Goal: Book appointment/travel/reservation

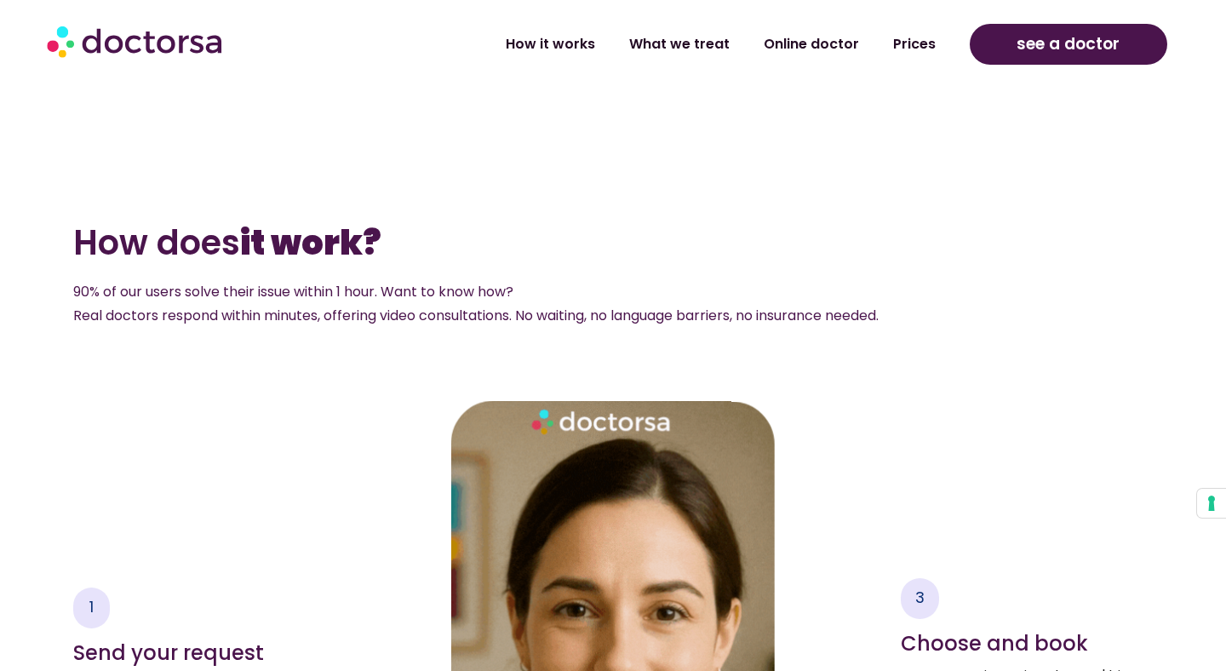
scroll to position [2321, 0]
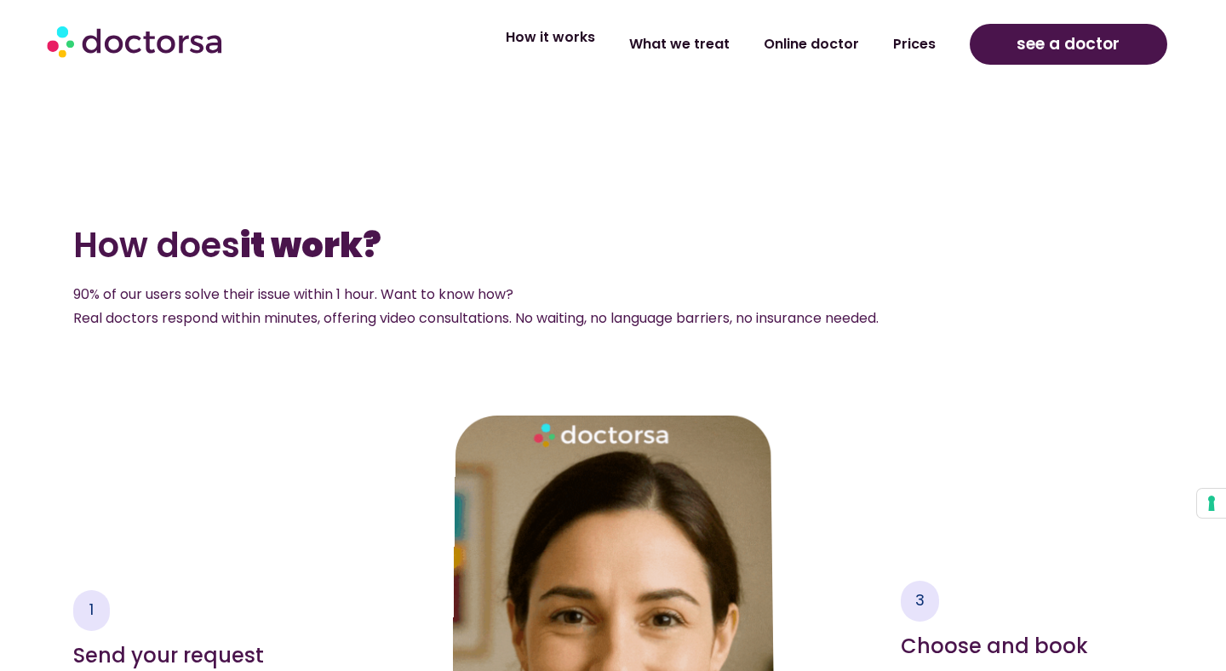
click at [588, 43] on link "How it works" at bounding box center [550, 37] width 123 height 39
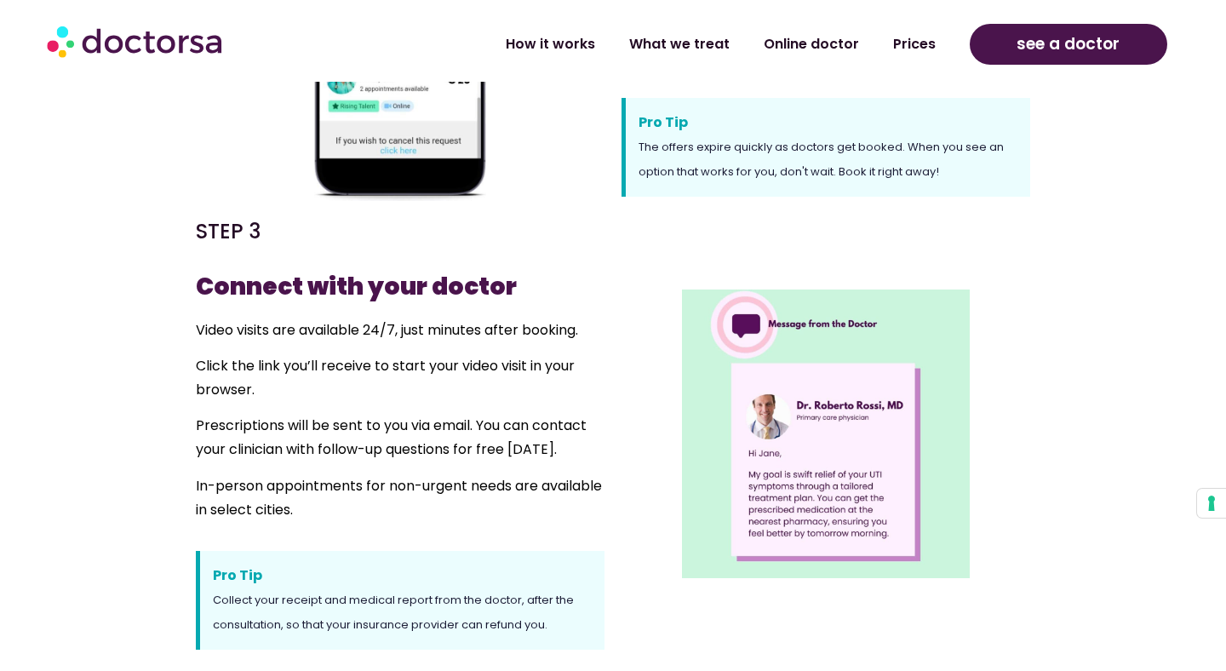
scroll to position [1114, 0]
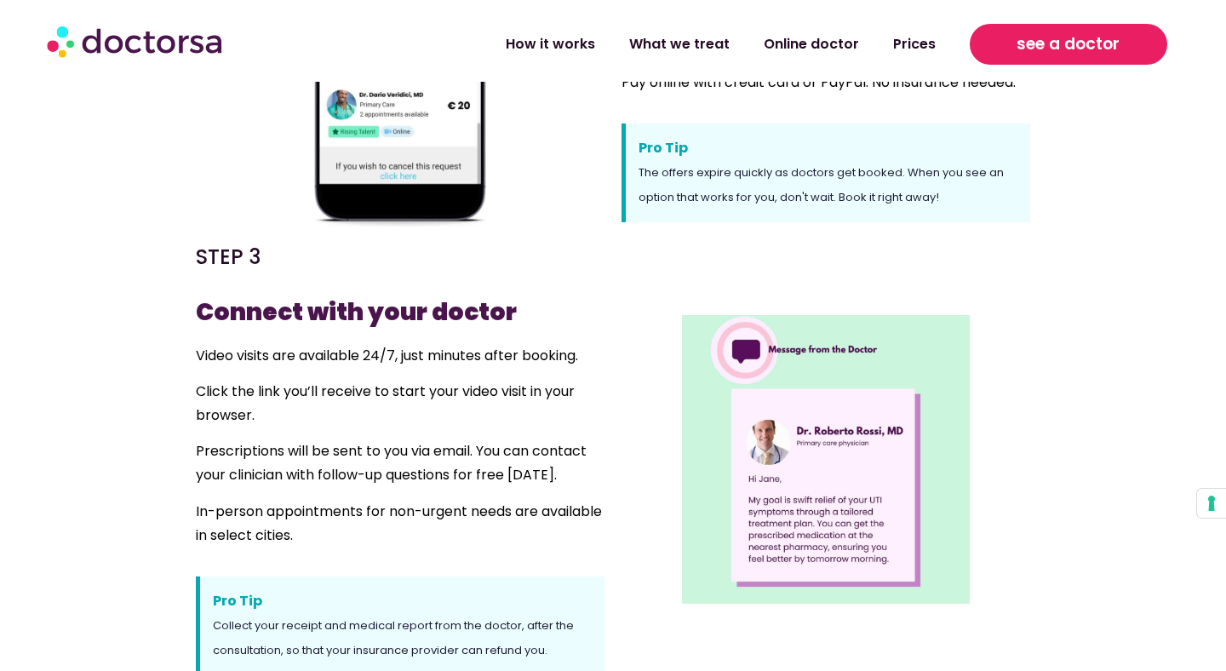
click at [1109, 40] on span "see a doctor" at bounding box center [1067, 44] width 103 height 27
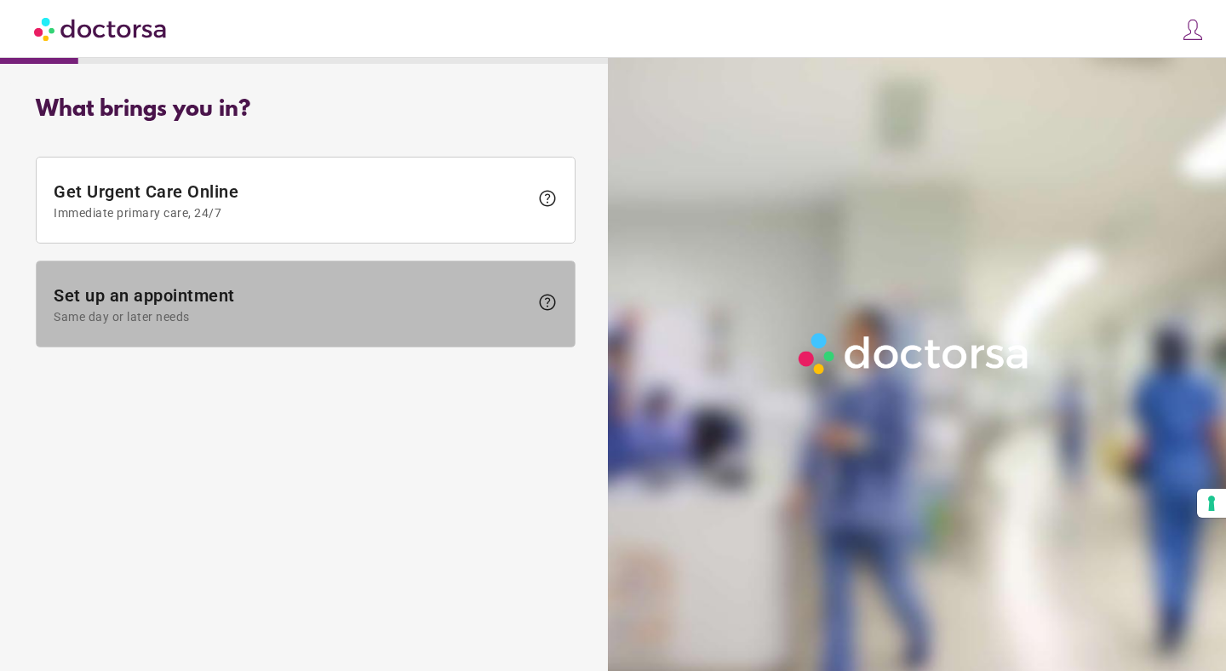
click at [369, 295] on span "Set up an appointment Same day or later needs" at bounding box center [291, 304] width 475 height 38
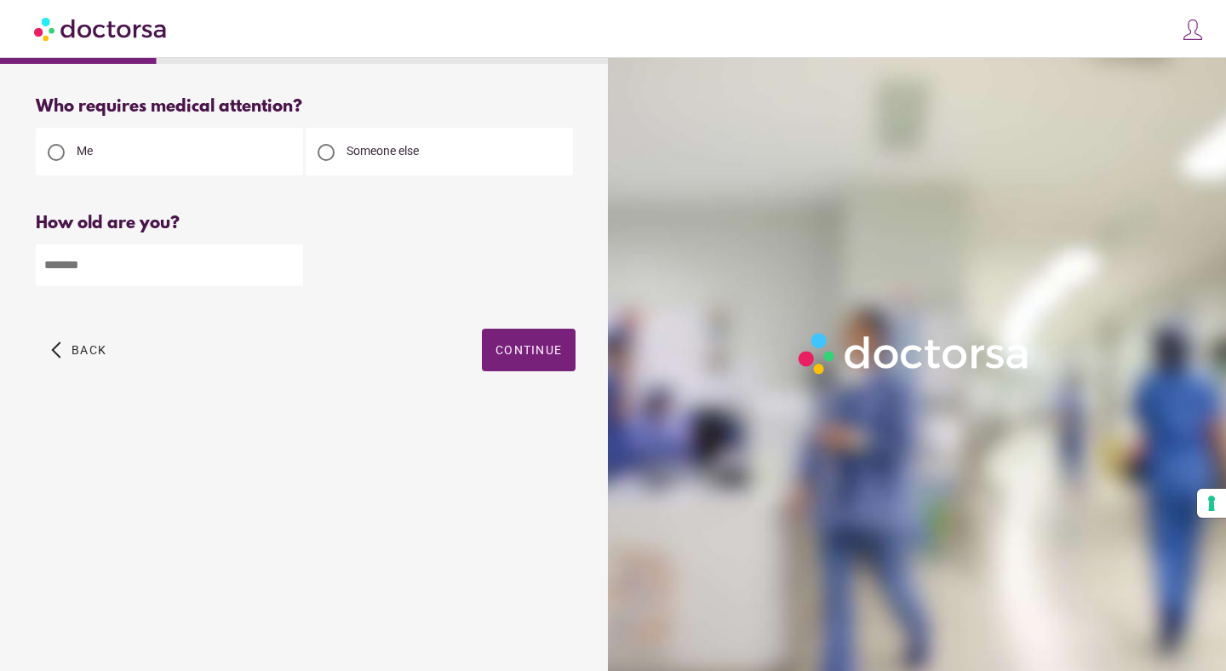
click at [332, 151] on div at bounding box center [326, 152] width 17 height 17
click at [289, 272] on input "*" at bounding box center [169, 265] width 267 height 42
click at [288, 266] on input "*" at bounding box center [169, 265] width 267 height 42
drag, startPoint x: 141, startPoint y: 276, endPoint x: 32, endPoint y: 266, distance: 109.4
click at [36, 266] on input "*" at bounding box center [169, 265] width 267 height 42
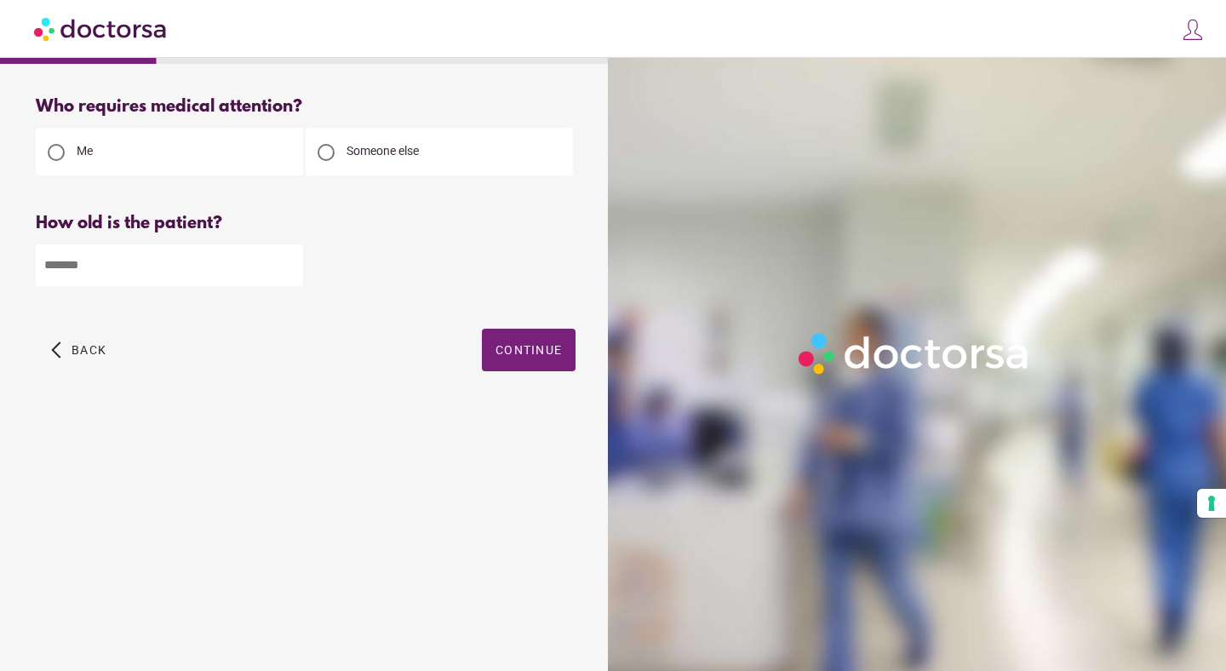
type input "**"
click at [554, 375] on div "arrow_back_ios Back Continue" at bounding box center [306, 363] width 540 height 68
click at [553, 363] on span "button" at bounding box center [529, 350] width 94 height 43
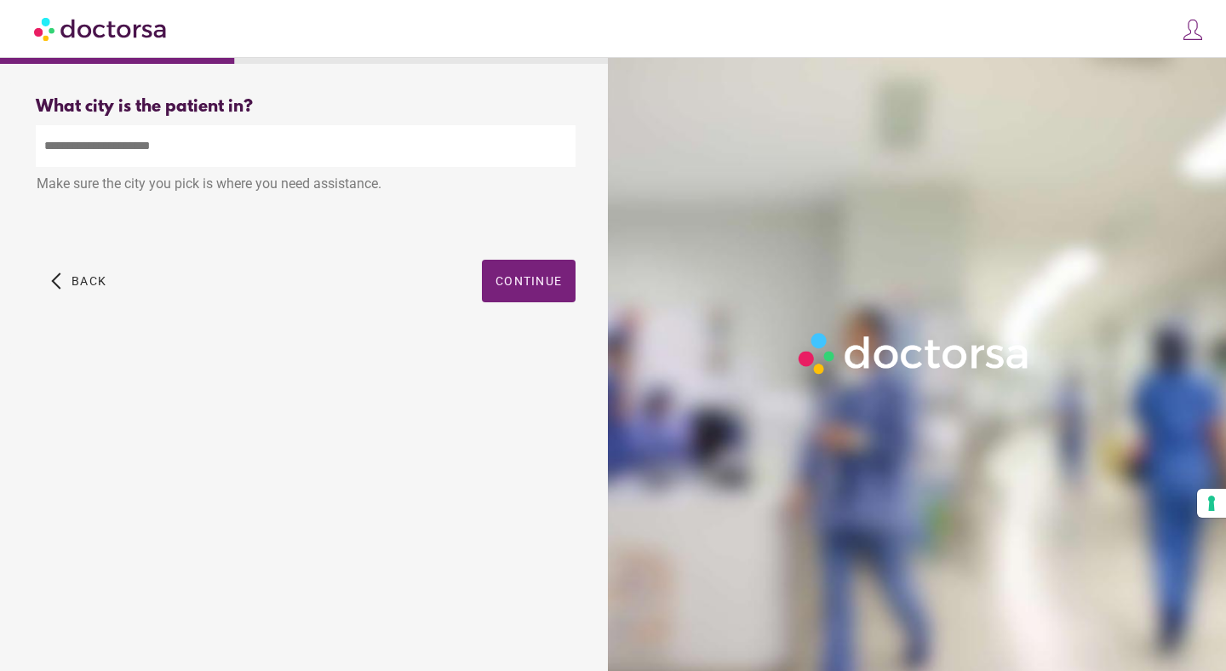
click at [398, 141] on input "text" at bounding box center [306, 146] width 540 height 42
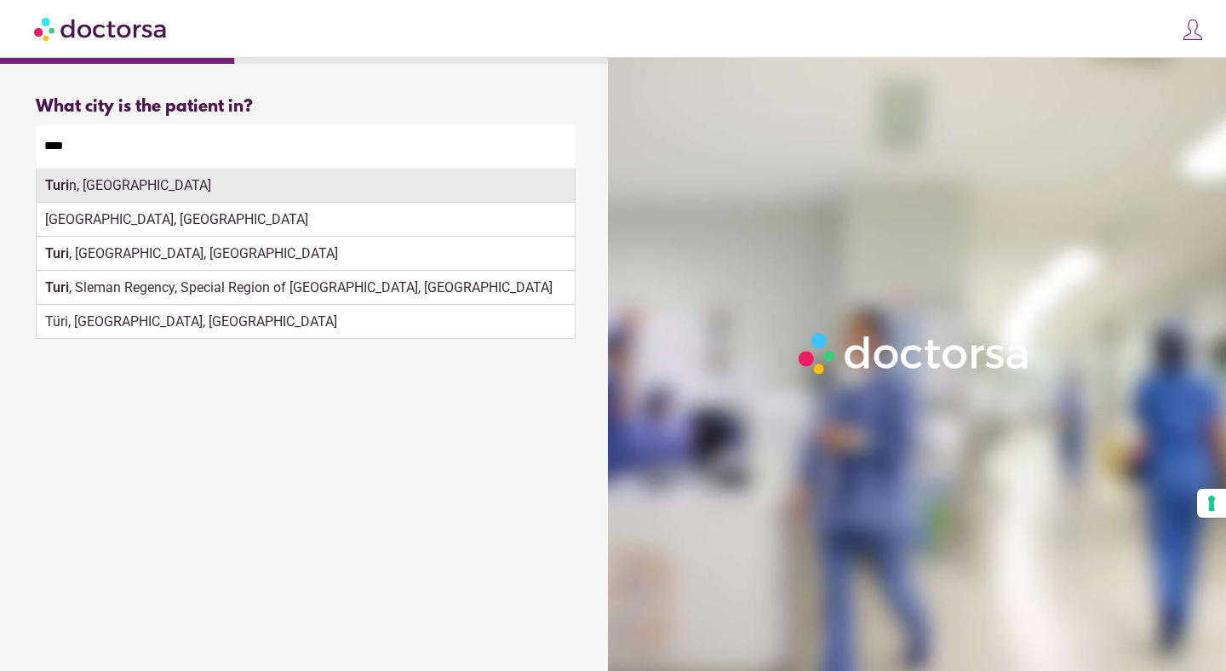
click at [309, 184] on div "Turi n, Italy" at bounding box center [306, 186] width 538 height 34
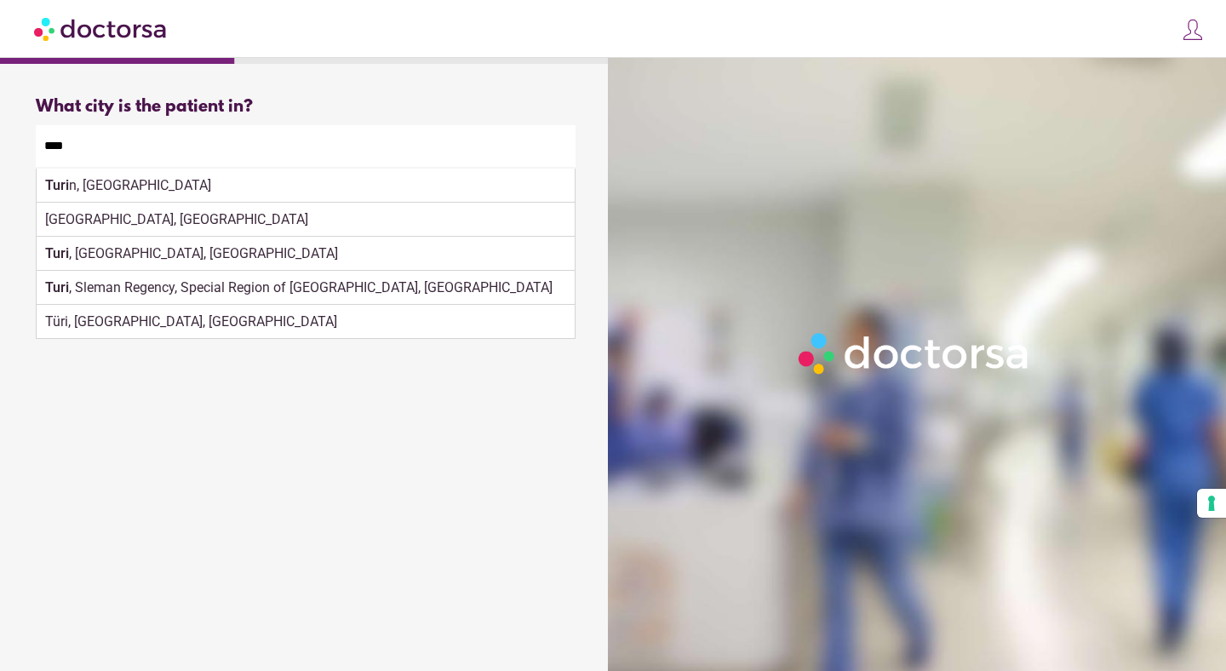
type input "**********"
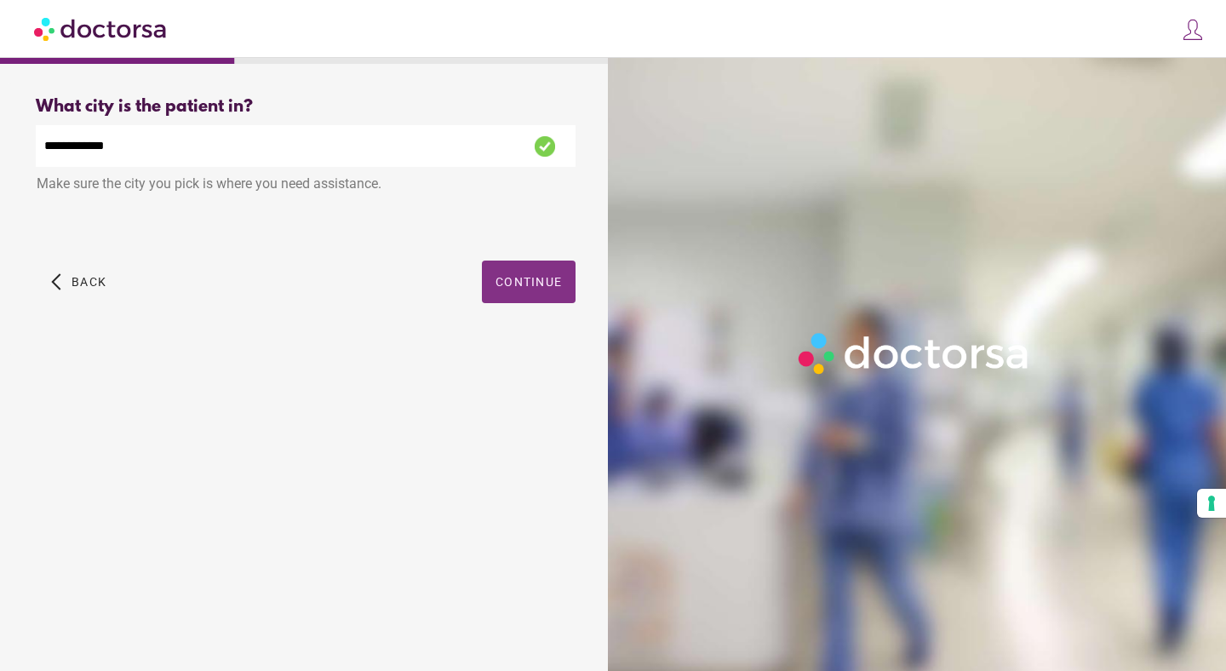
click at [558, 285] on div "**********" at bounding box center [306, 219] width 594 height 272
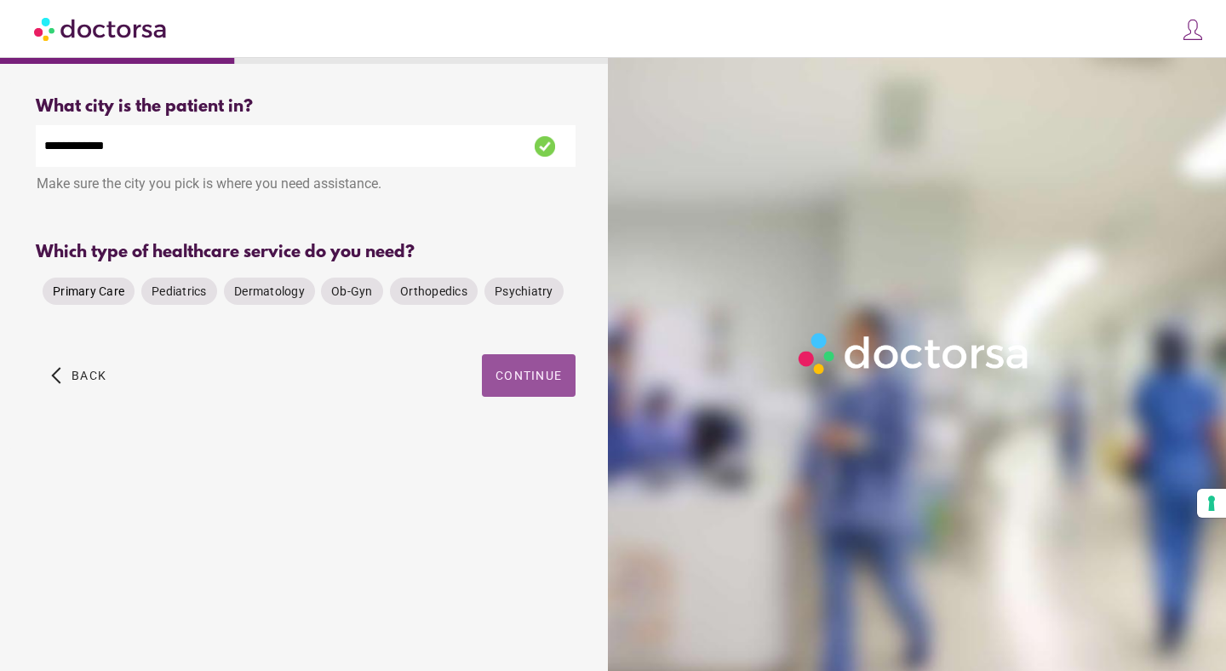
click at [106, 295] on span "Primary Care" at bounding box center [89, 291] width 72 height 14
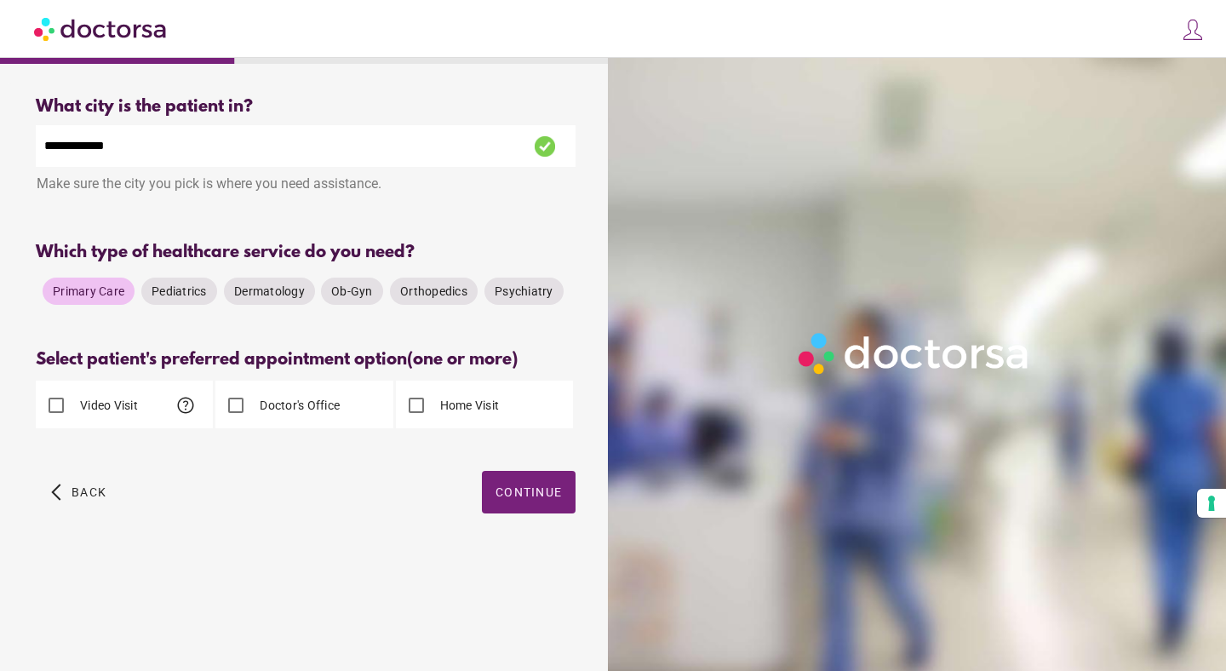
click at [264, 409] on label "Doctor's Office" at bounding box center [297, 405] width 83 height 17
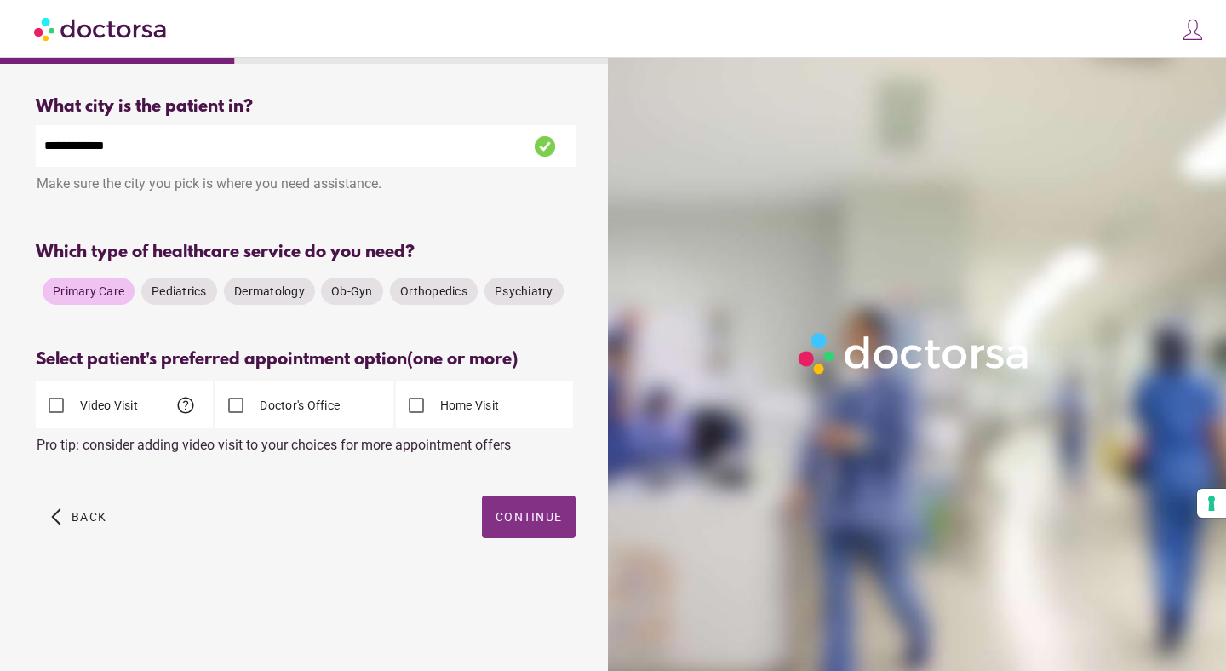
click at [516, 515] on span "Continue" at bounding box center [528, 517] width 66 height 14
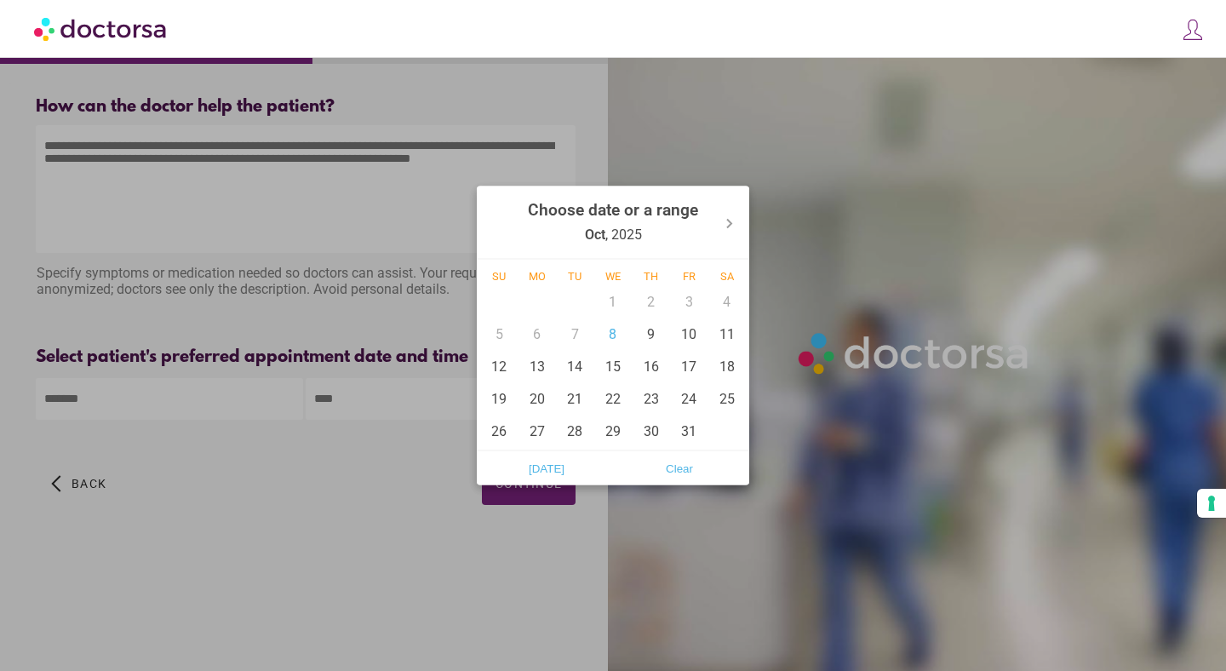
click at [197, 396] on input "text" at bounding box center [169, 399] width 267 height 42
click at [618, 332] on div "8" at bounding box center [613, 334] width 38 height 32
type input "******"
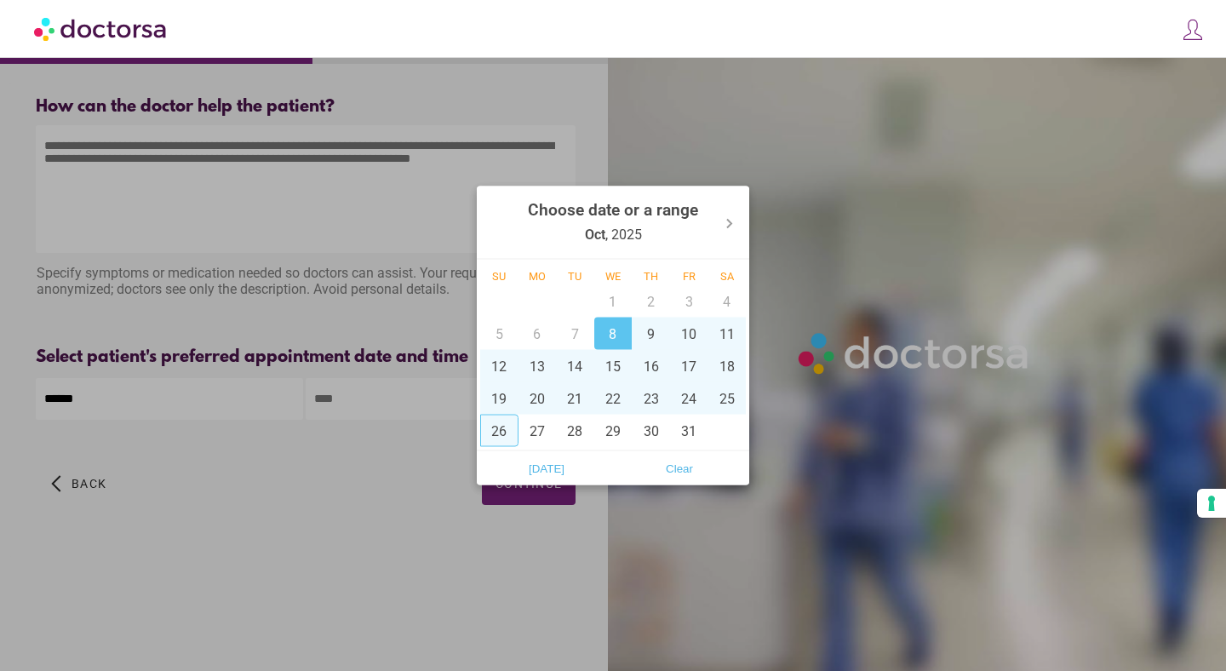
click at [432, 406] on div at bounding box center [613, 335] width 1226 height 671
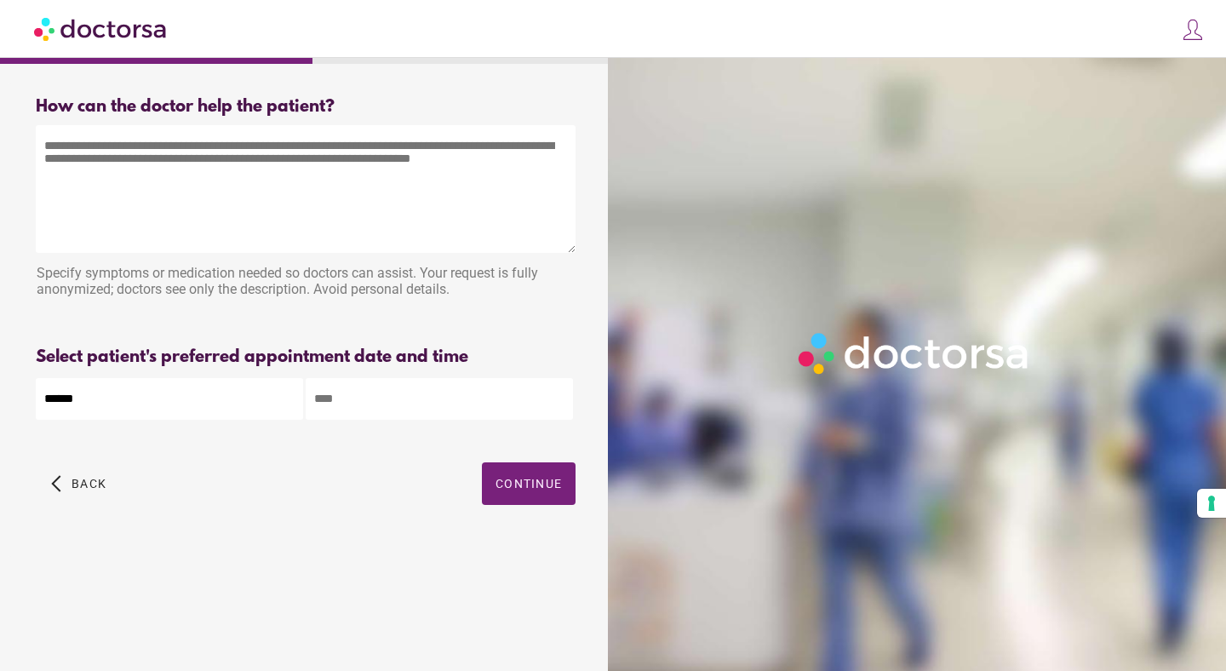
click at [439, 397] on input "text" at bounding box center [439, 399] width 267 height 42
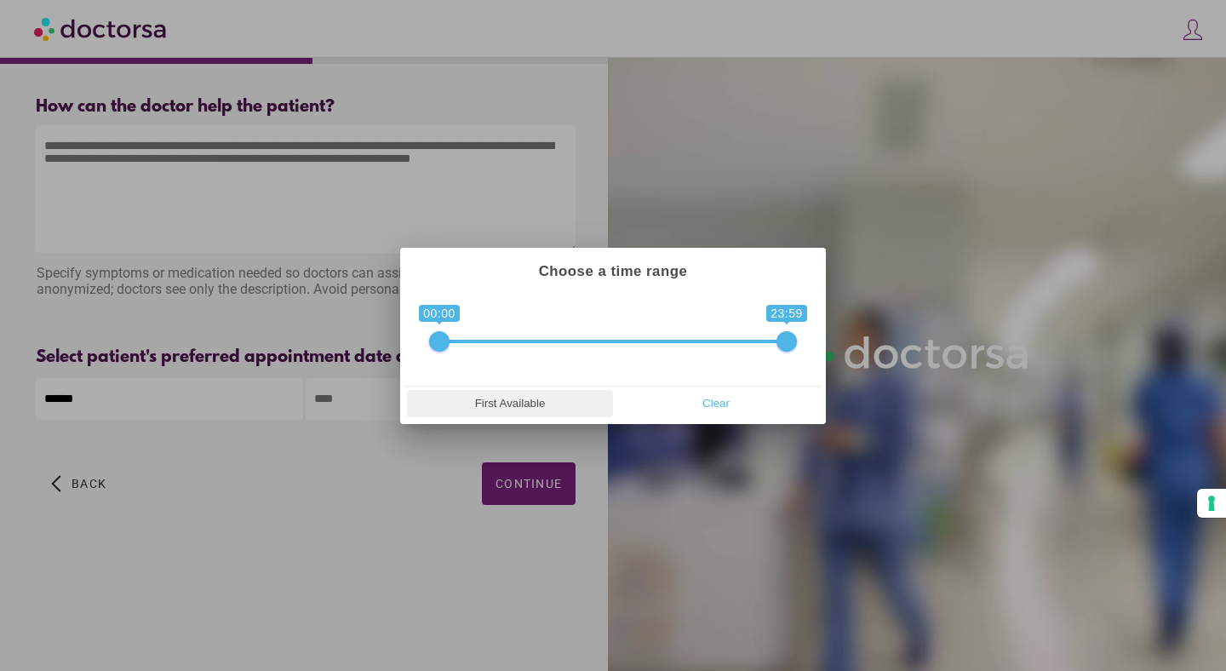
click at [541, 409] on span "First Available" at bounding box center [510, 404] width 196 height 26
type input "**********"
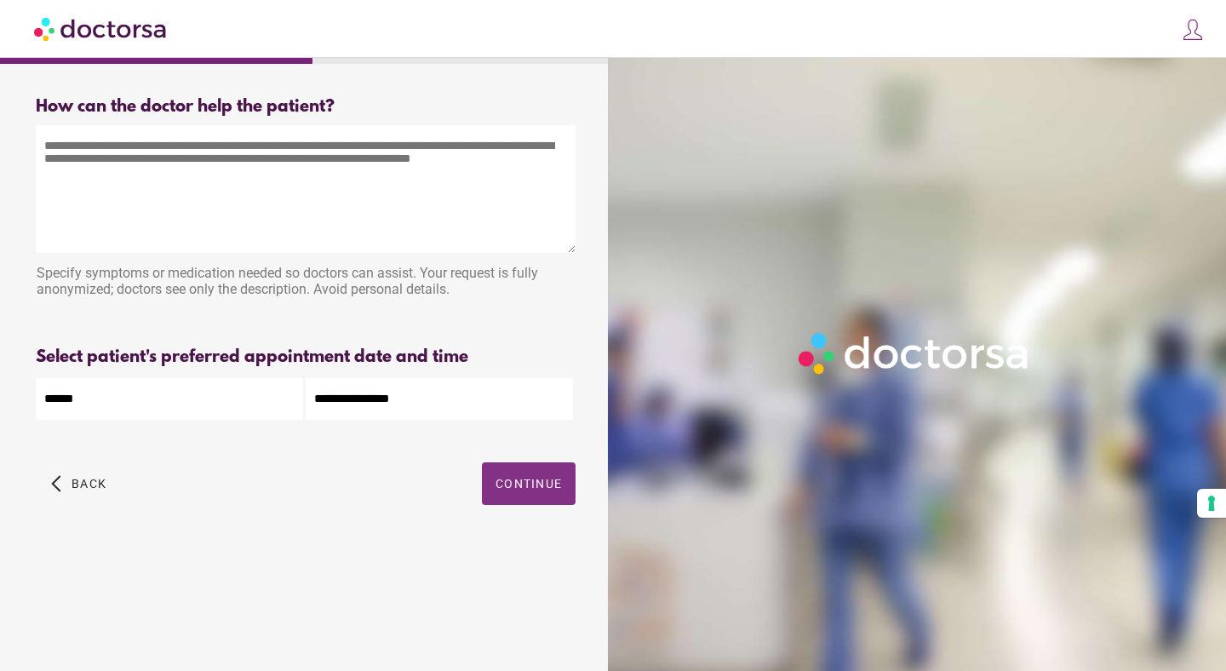
click at [533, 490] on span "Continue" at bounding box center [528, 484] width 66 height 14
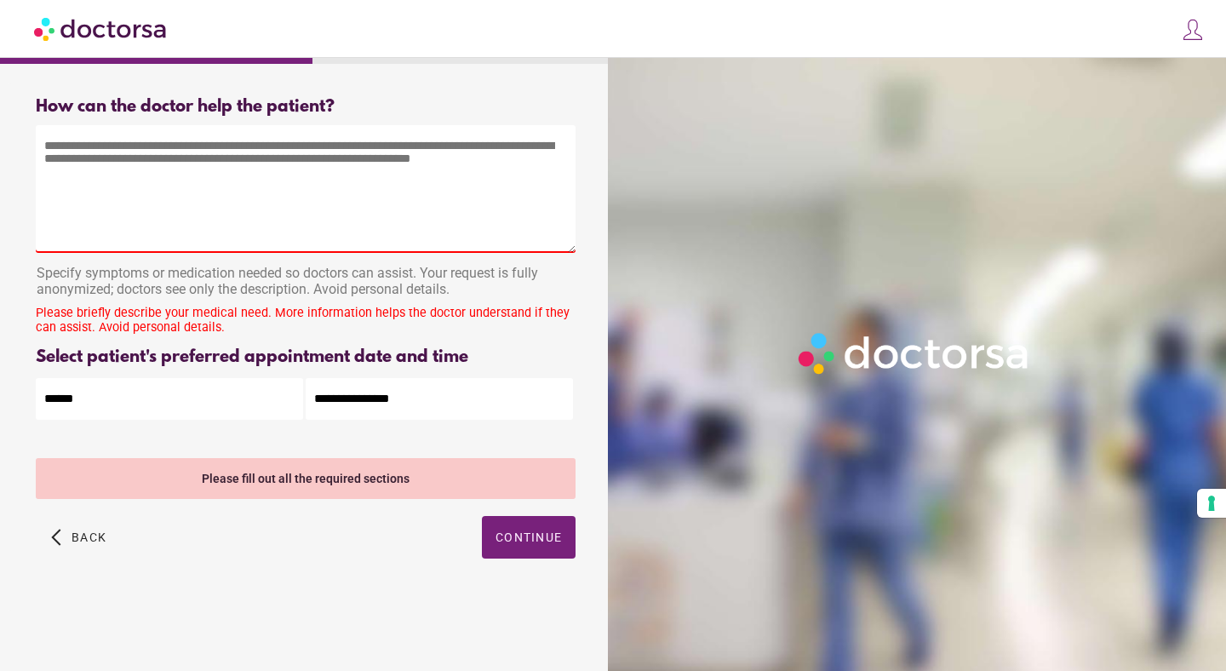
click at [123, 26] on img at bounding box center [101, 28] width 135 height 38
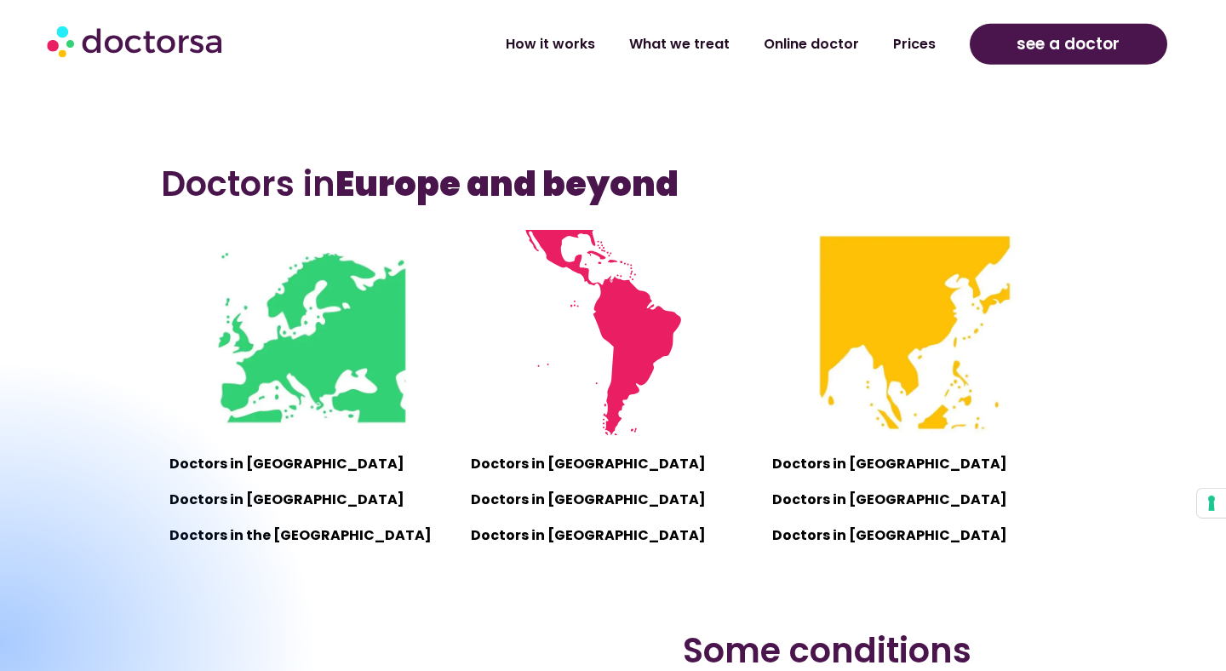
scroll to position [1090, 0]
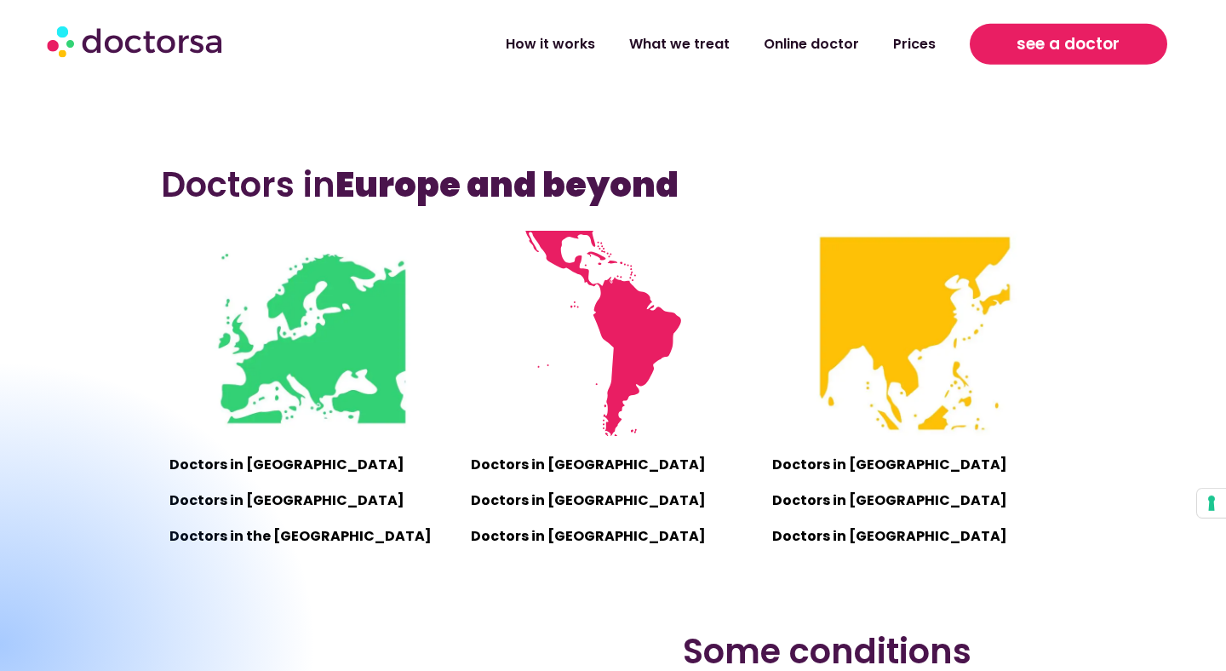
click at [1050, 46] on span "see a doctor" at bounding box center [1067, 44] width 103 height 27
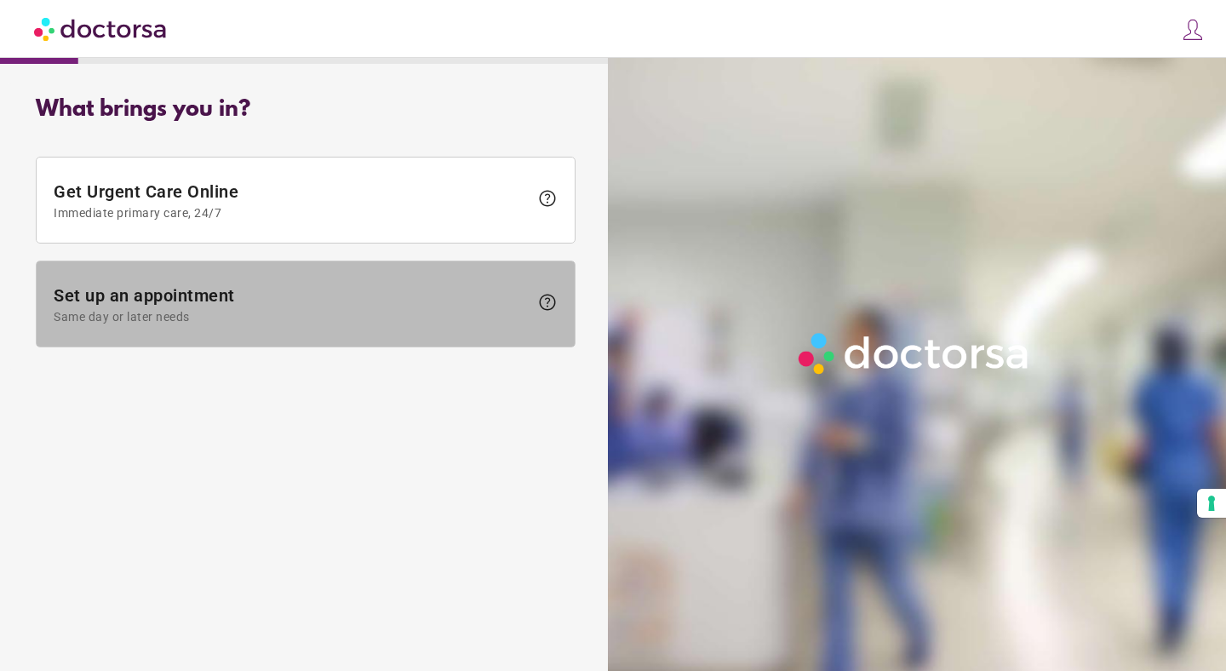
click at [163, 285] on span "Set up an appointment Same day or later needs" at bounding box center [291, 304] width 475 height 38
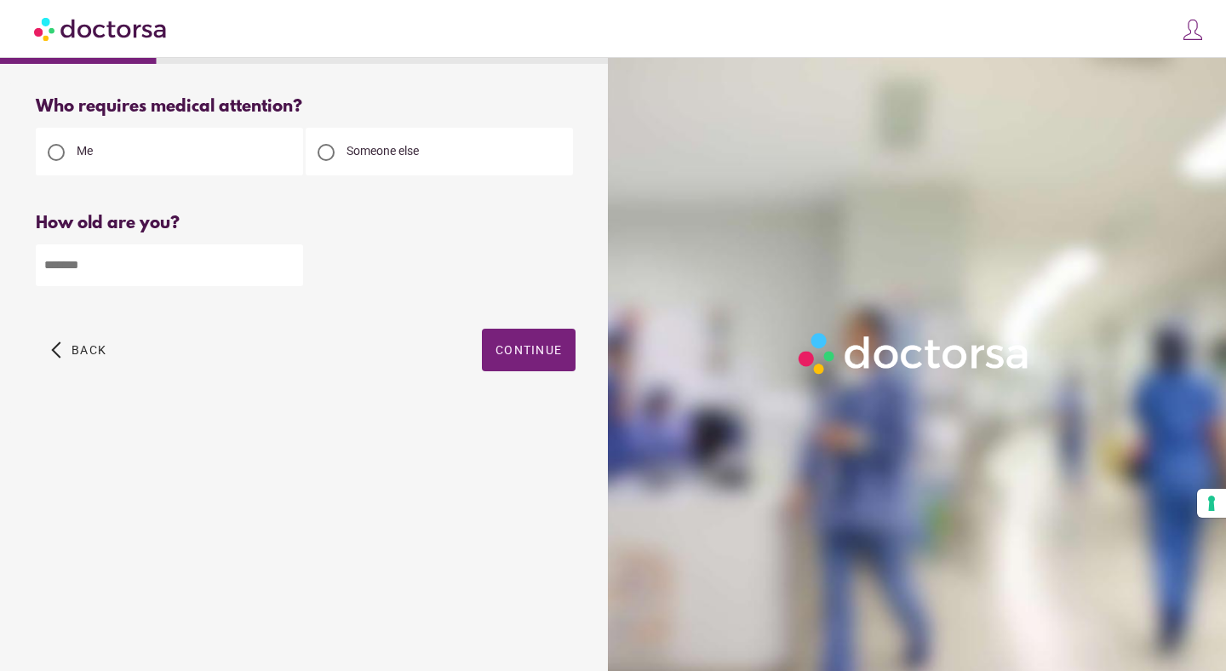
click at [289, 274] on input "*" at bounding box center [169, 265] width 267 height 42
click at [195, 268] on input "*" at bounding box center [169, 265] width 267 height 42
type input "**"
click at [569, 361] on span "button" at bounding box center [529, 350] width 94 height 43
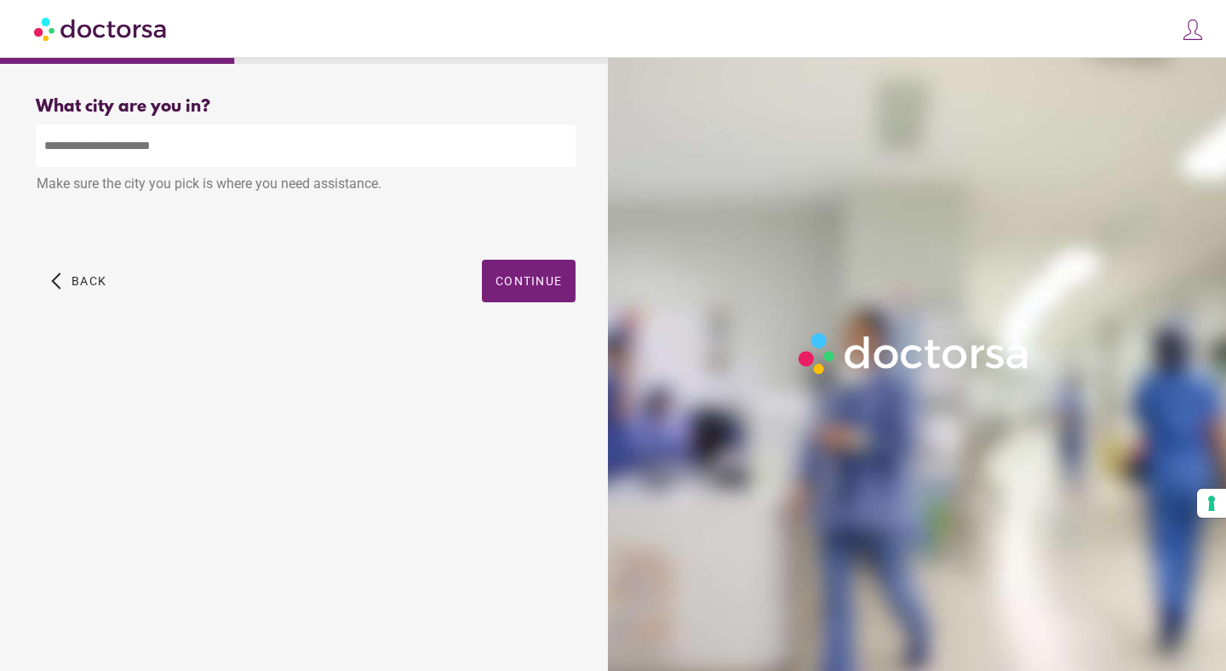
click at [470, 146] on input "text" at bounding box center [306, 146] width 540 height 42
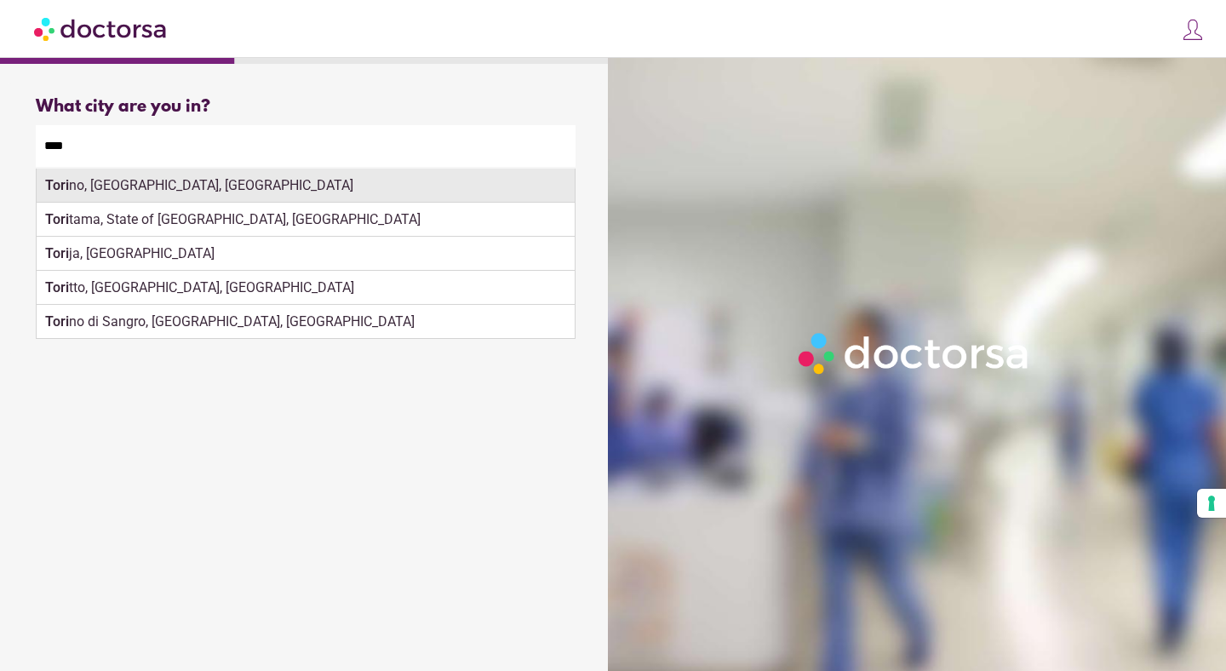
click at [360, 186] on div "Tori no, Turin, Italy" at bounding box center [306, 186] width 538 height 34
type input "**********"
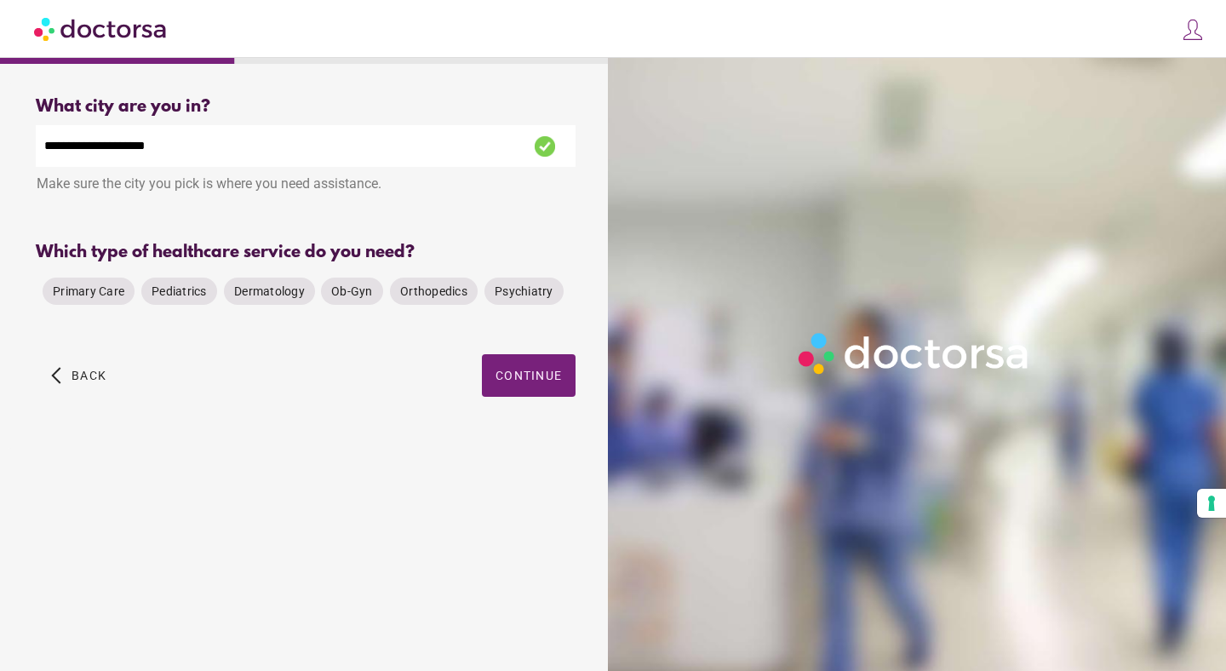
click at [103, 312] on div "Primary Care Pediatrics Dermatology Ob-Gyn Orthopedics Psychiatry" at bounding box center [303, 291] width 534 height 41
click at [102, 300] on span "Primary Care" at bounding box center [89, 291] width 72 height 17
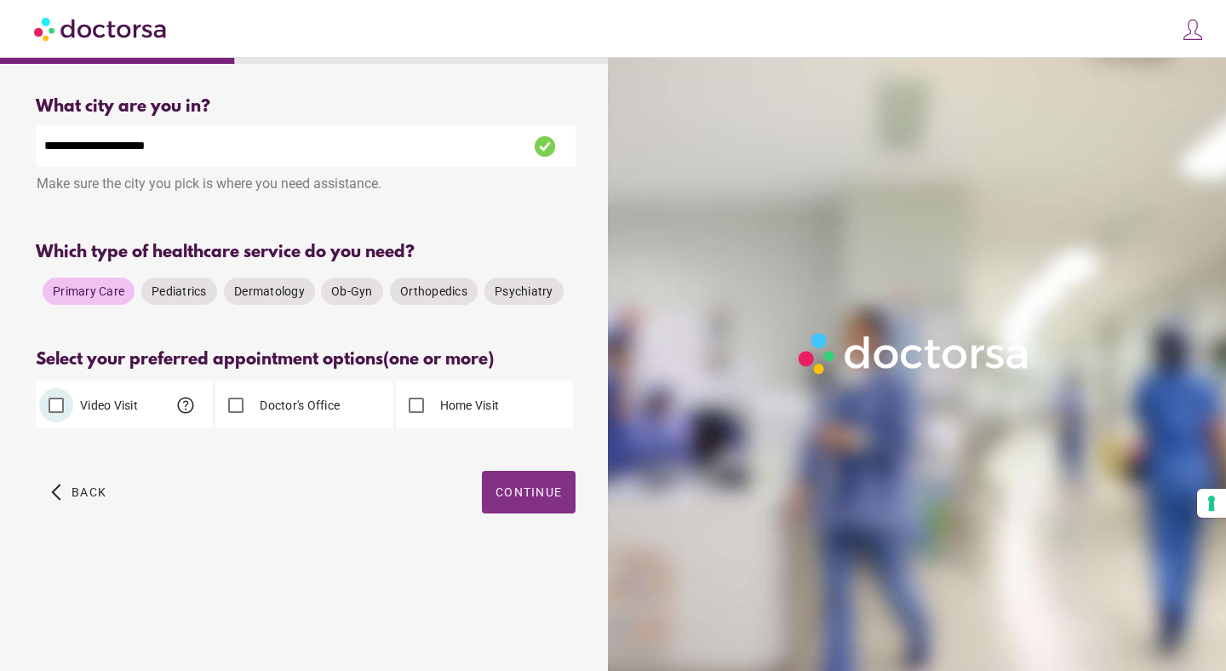
click at [530, 496] on span "Continue" at bounding box center [528, 492] width 66 height 14
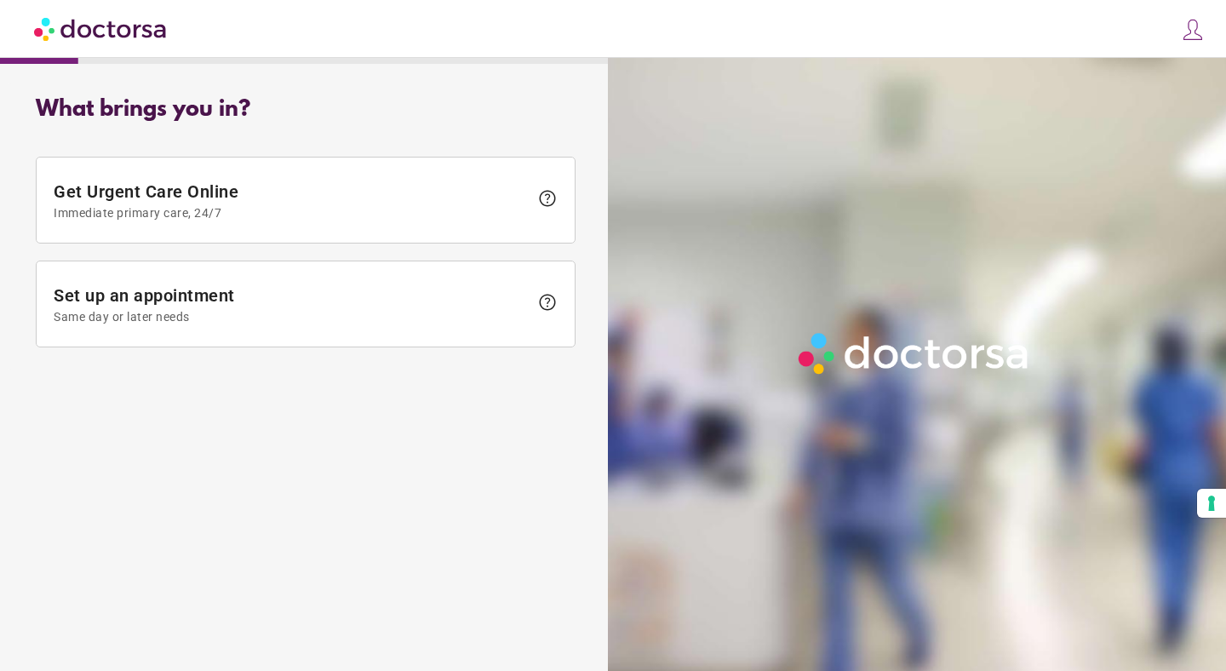
click at [387, 367] on div "What brings you in? Get Urgent Care Online Immediate primary care, 24/7 help Se…" at bounding box center [306, 226] width 594 height 286
click at [1115, 174] on div at bounding box center [920, 393] width 625 height 671
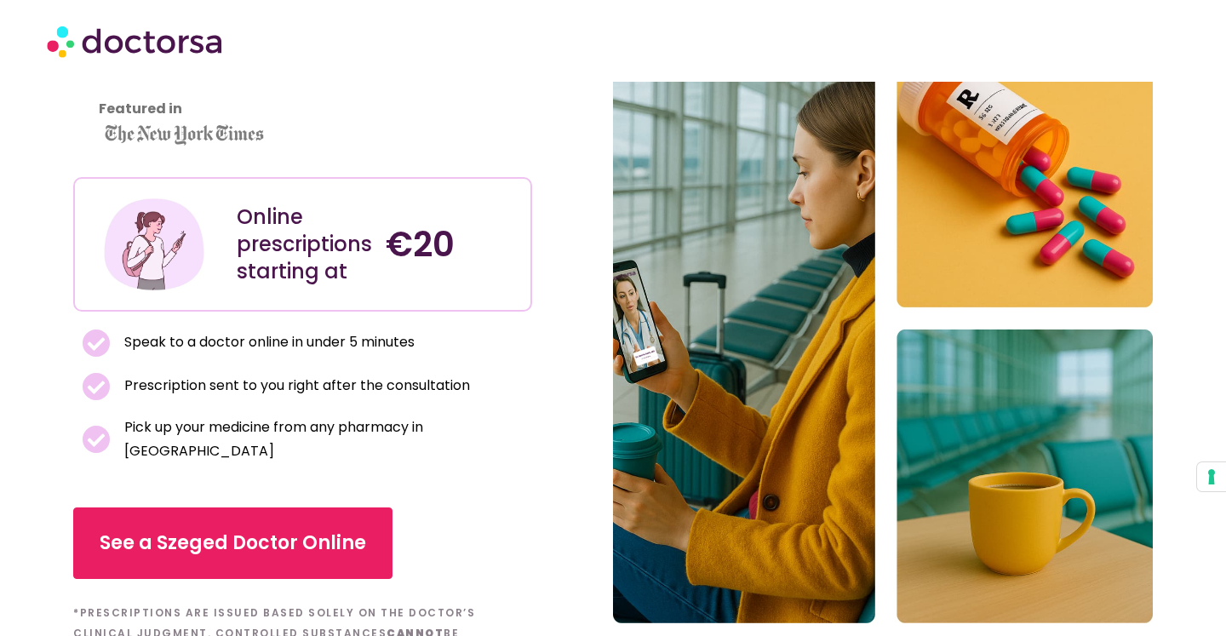
scroll to position [195, 0]
